Goal: Task Accomplishment & Management: Manage account settings

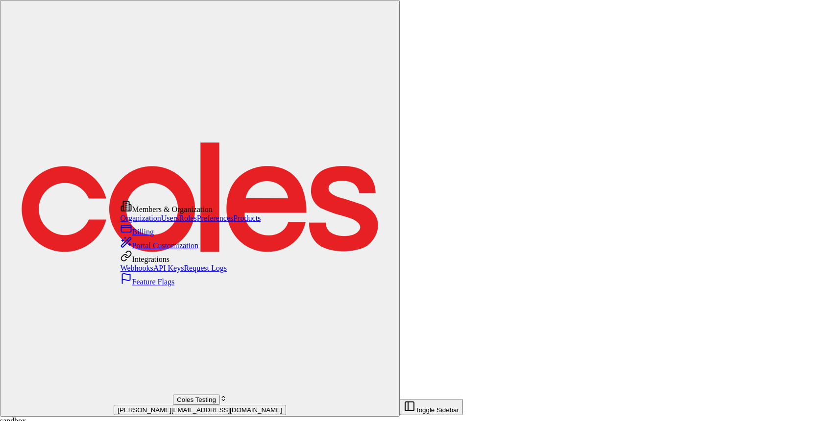
click at [147, 272] on link "Webhooks" at bounding box center [137, 268] width 33 height 8
